Goal: Task Accomplishment & Management: Manage account settings

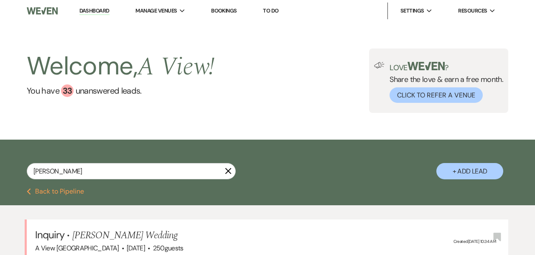
click at [227, 171] on use "button" at bounding box center [228, 171] width 6 height 6
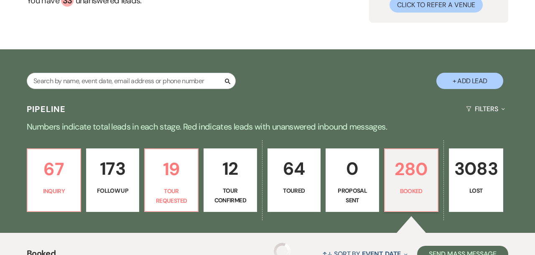
scroll to position [119, 0]
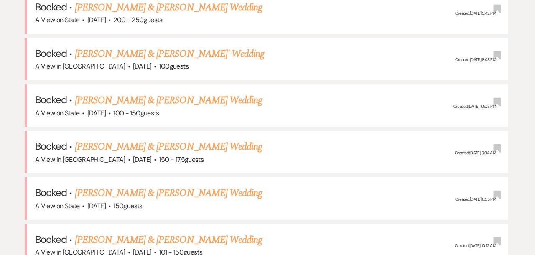
scroll to position [383, 0]
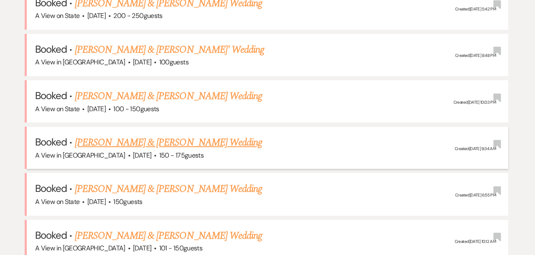
click at [104, 141] on link "[PERSON_NAME] & [PERSON_NAME] Wedding" at bounding box center [168, 142] width 187 height 15
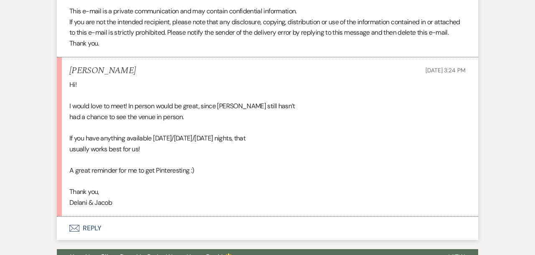
scroll to position [764, 0]
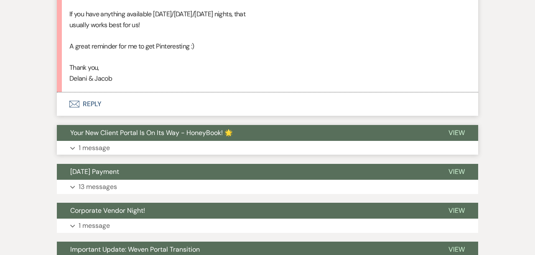
click at [108, 147] on p "1 message" at bounding box center [94, 147] width 31 height 11
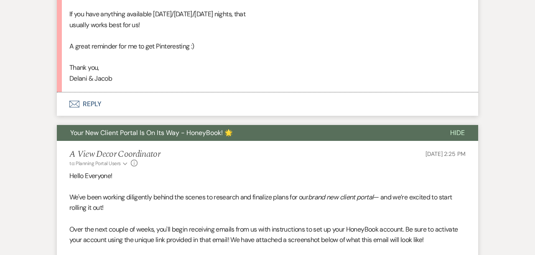
click at [109, 149] on h5 "A View Decor Coordinator" at bounding box center [114, 154] width 91 height 10
click at [135, 132] on span "Your New Client Portal Is On Its Way - HoneyBook! 🌟" at bounding box center [151, 132] width 162 height 9
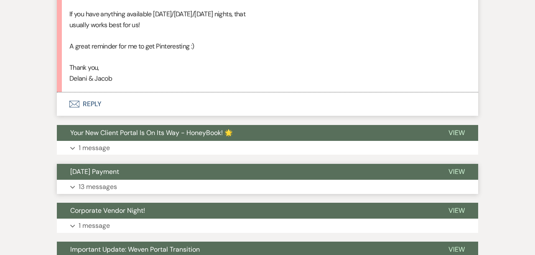
click at [143, 181] on button "Expand 13 messages" at bounding box center [267, 187] width 421 height 14
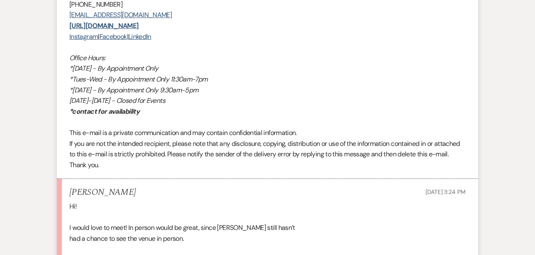
scroll to position [535, 0]
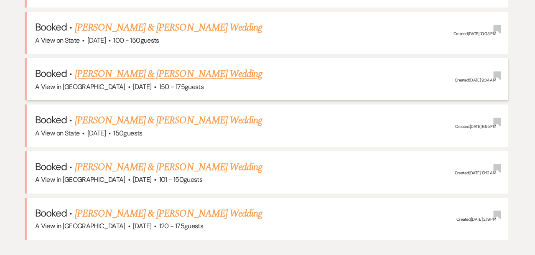
scroll to position [478, 0]
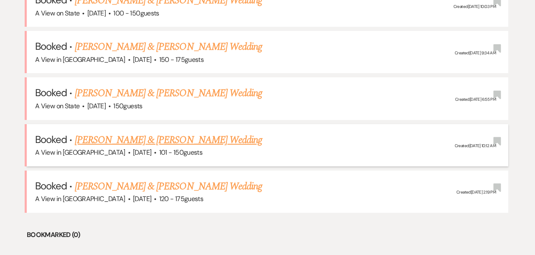
click at [109, 135] on link "[PERSON_NAME] & [PERSON_NAME] Wedding" at bounding box center [168, 139] width 187 height 15
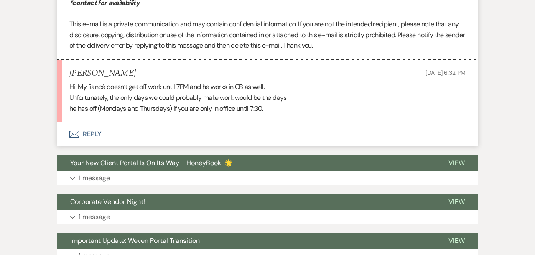
scroll to position [1166, 0]
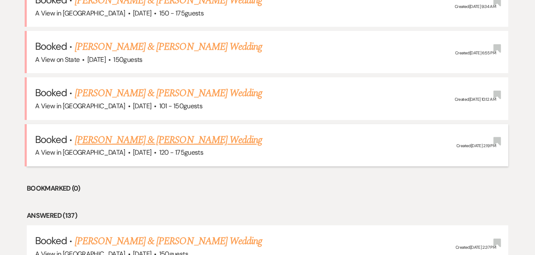
scroll to position [432, 0]
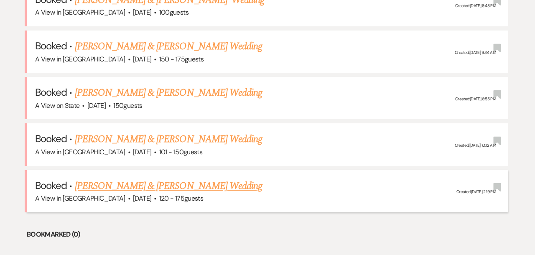
click at [105, 183] on link "[PERSON_NAME] & [PERSON_NAME] Wedding" at bounding box center [168, 185] width 187 height 15
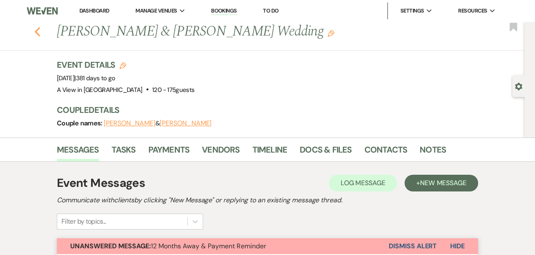
click at [38, 32] on icon "Previous" at bounding box center [37, 32] width 6 height 10
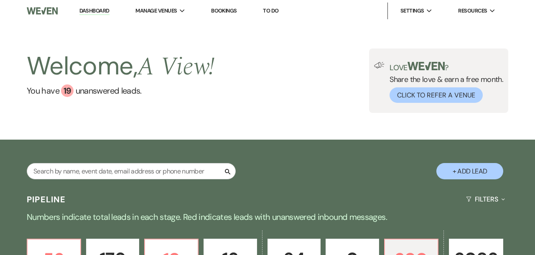
click at [105, 180] on div "Search" at bounding box center [131, 174] width 209 height 23
click at [105, 170] on input "text" at bounding box center [131, 171] width 209 height 16
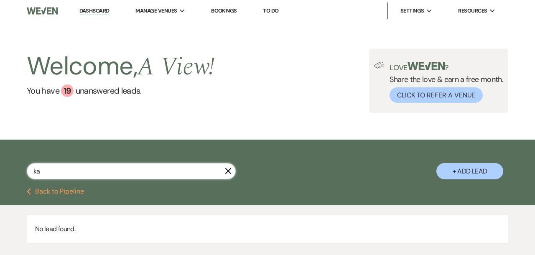
type input "k"
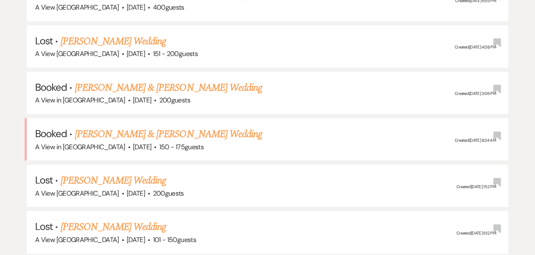
scroll to position [338, 0]
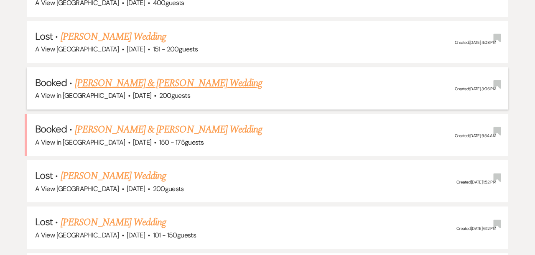
type input "[PERSON_NAME]"
click at [143, 79] on link "[PERSON_NAME] & [PERSON_NAME] Wedding" at bounding box center [168, 83] width 187 height 15
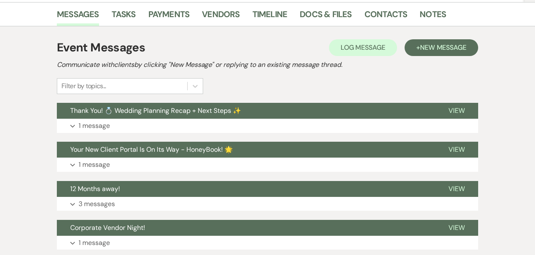
scroll to position [157, 0]
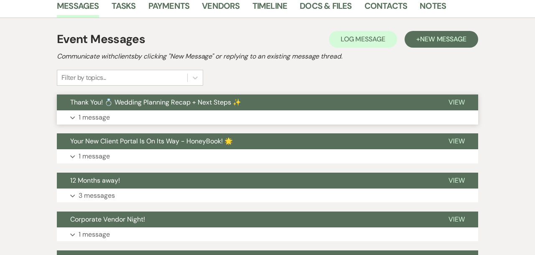
click at [147, 114] on button "Expand 1 message" at bounding box center [267, 117] width 421 height 14
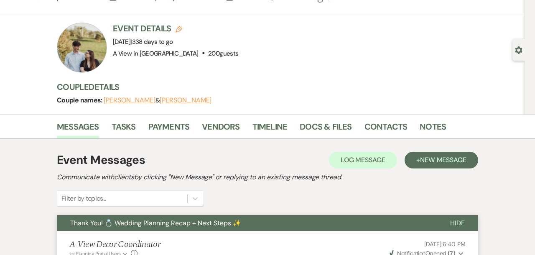
scroll to position [0, 0]
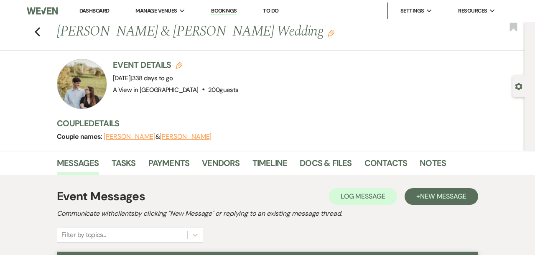
click at [424, 155] on li "Notes" at bounding box center [438, 165] width 39 height 20
click at [424, 158] on link "Notes" at bounding box center [432, 165] width 26 height 18
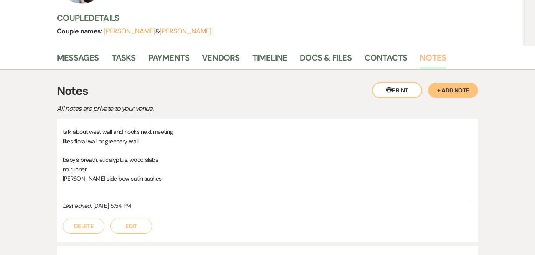
scroll to position [112, 0]
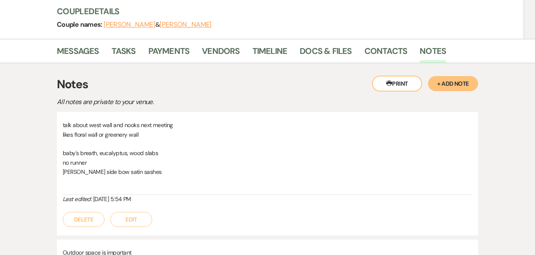
click at [137, 217] on button "Edit" at bounding box center [131, 219] width 42 height 15
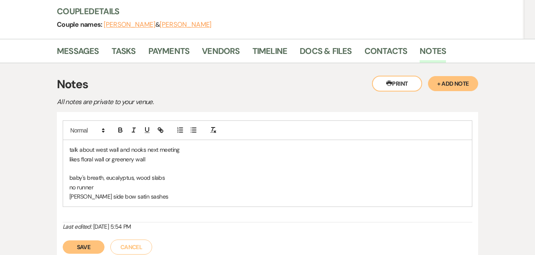
click at [151, 196] on p "[PERSON_NAME] side bow satin sashes" at bounding box center [267, 196] width 396 height 9
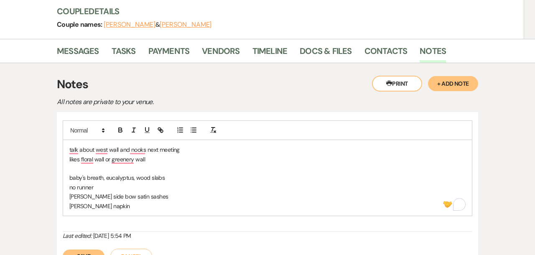
click at [170, 179] on p "baby's breath, eucalyptus, wood slabs" at bounding box center [267, 177] width 396 height 9
click at [136, 211] on div "talk about west wall and nooks next meeting likes floral wall or greenery wall …" at bounding box center [267, 178] width 409 height 76
click at [74, 206] on p "[PERSON_NAME] napkin" at bounding box center [267, 205] width 396 height 9
copy p "[PERSON_NAME]"
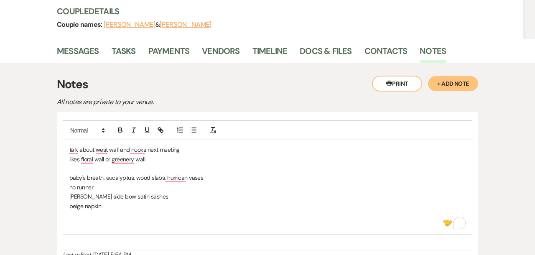
click at [102, 216] on p "To enrich screen reader interactions, please activate Accessibility in Grammarl…" at bounding box center [267, 215] width 396 height 9
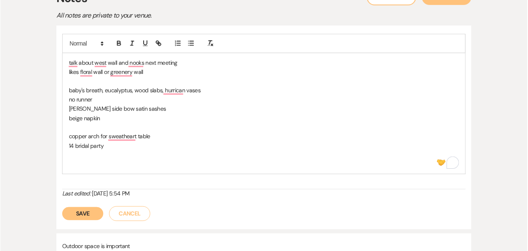
scroll to position [214, 0]
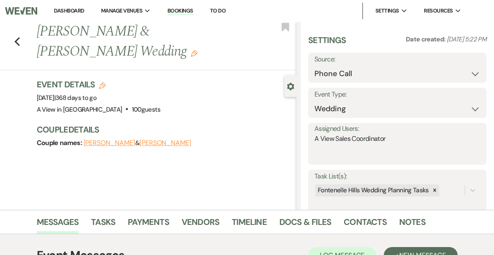
select select "22"
